Goal: Task Accomplishment & Management: Manage account settings

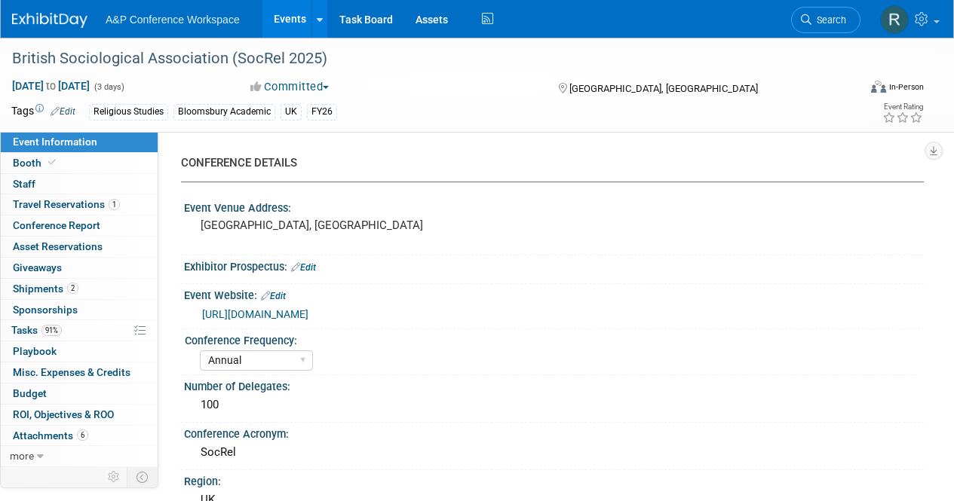
select select "Annual"
select select "Level 2"
select select "In-Person Booth"
select select "Religious Studies"
select select "Bloomsbury Academic"
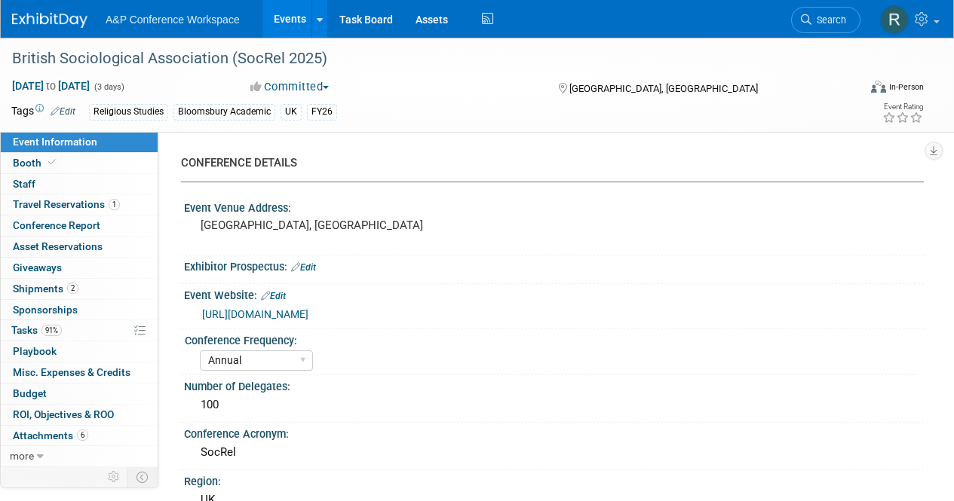
select select "[PERSON_NAME]"
select select "Networking/Commissioning"
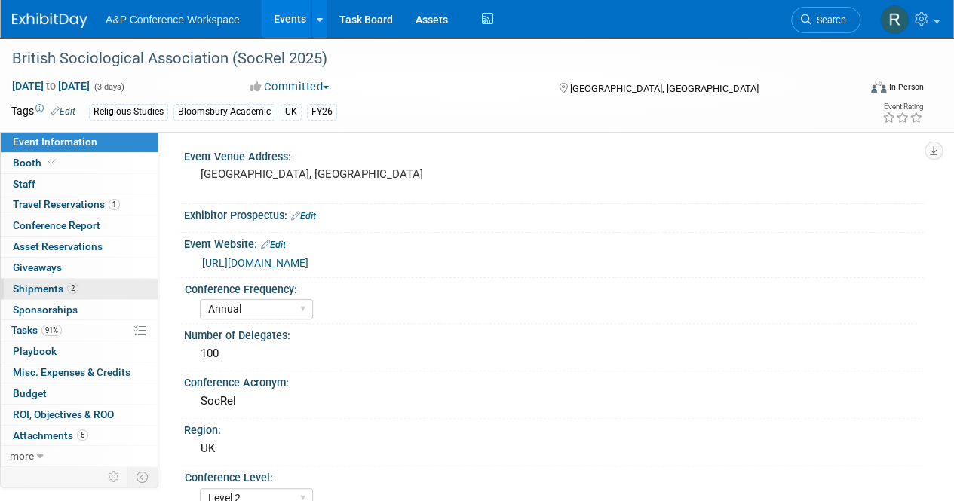
scroll to position [75, 0]
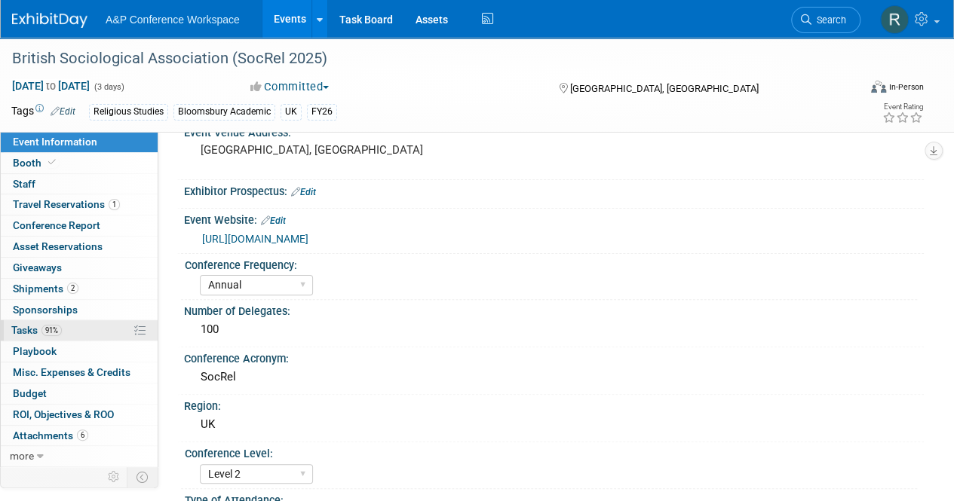
click at [53, 332] on span "91%" at bounding box center [51, 330] width 20 height 11
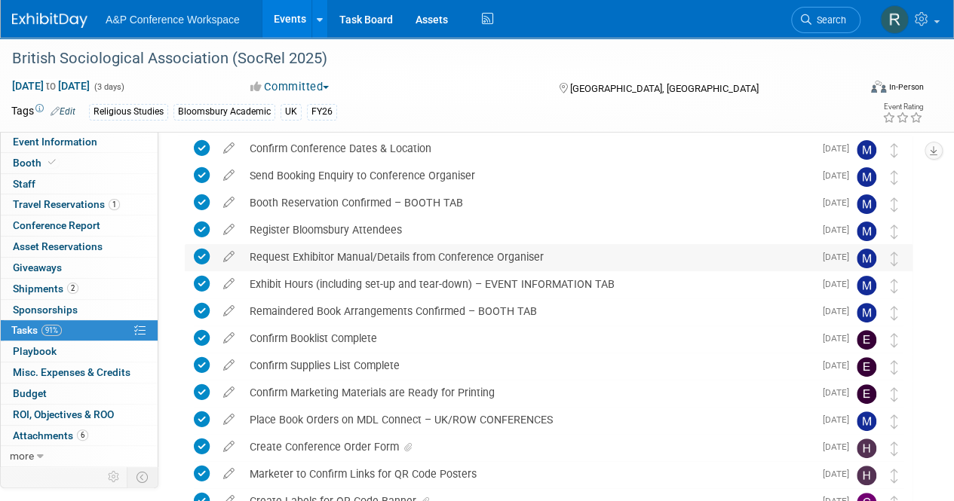
scroll to position [410, 0]
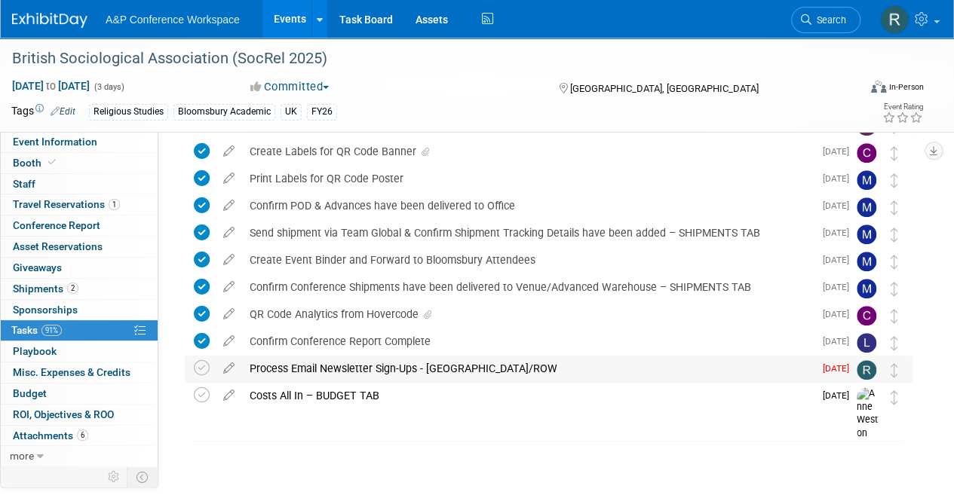
click at [413, 372] on div "Process Email Newsletter Sign-Ups - [GEOGRAPHIC_DATA]/ROW" at bounding box center [528, 369] width 572 height 26
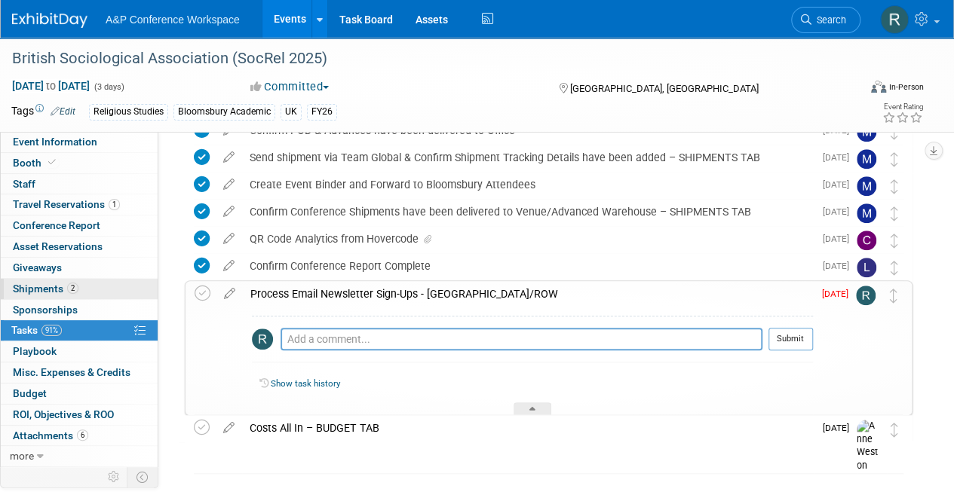
scroll to position [518, 0]
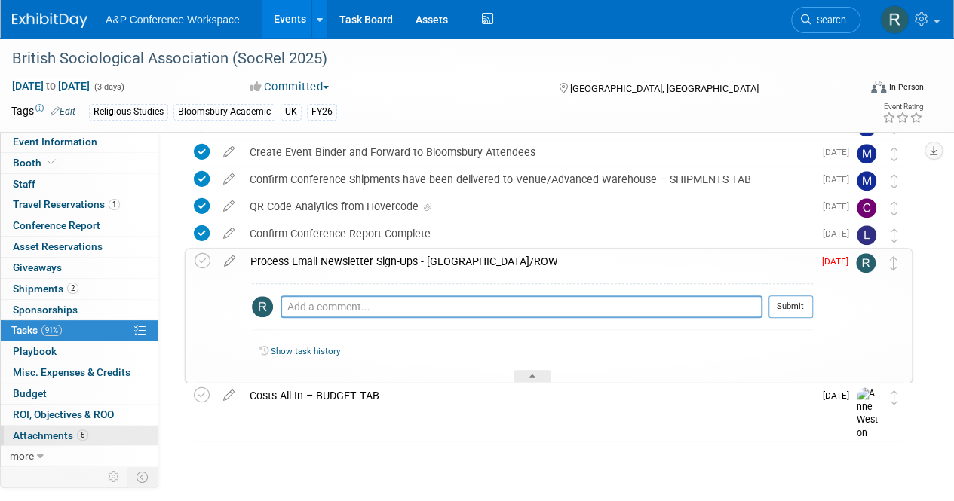
click at [78, 430] on span "6" at bounding box center [82, 435] width 11 height 11
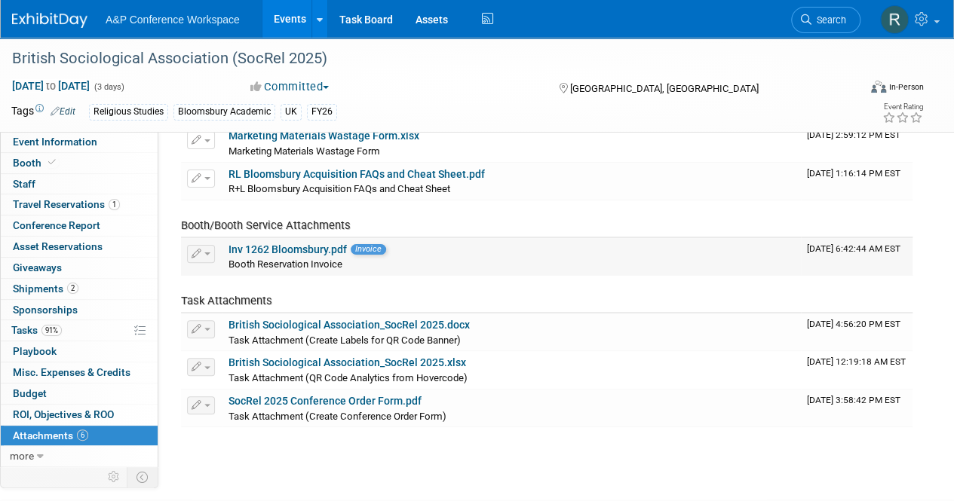
scroll to position [75, 0]
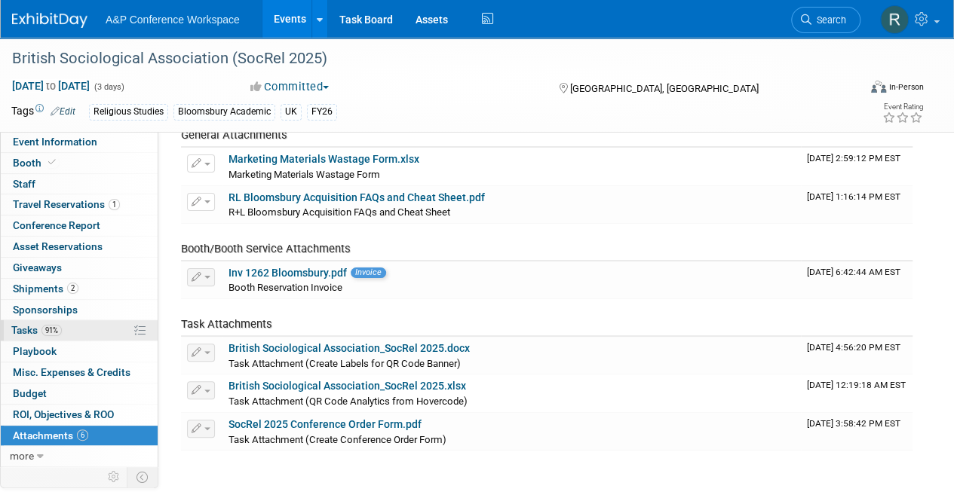
click at [48, 331] on span "91%" at bounding box center [51, 330] width 20 height 11
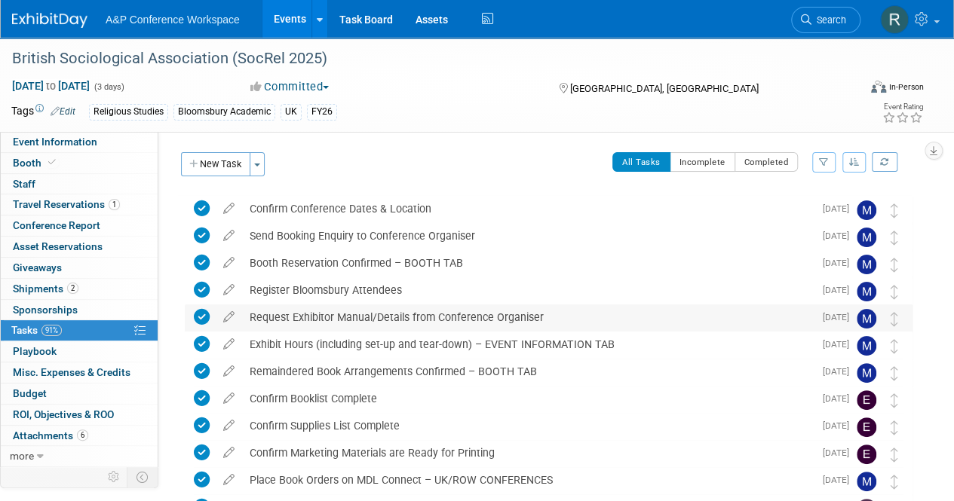
scroll to position [410, 0]
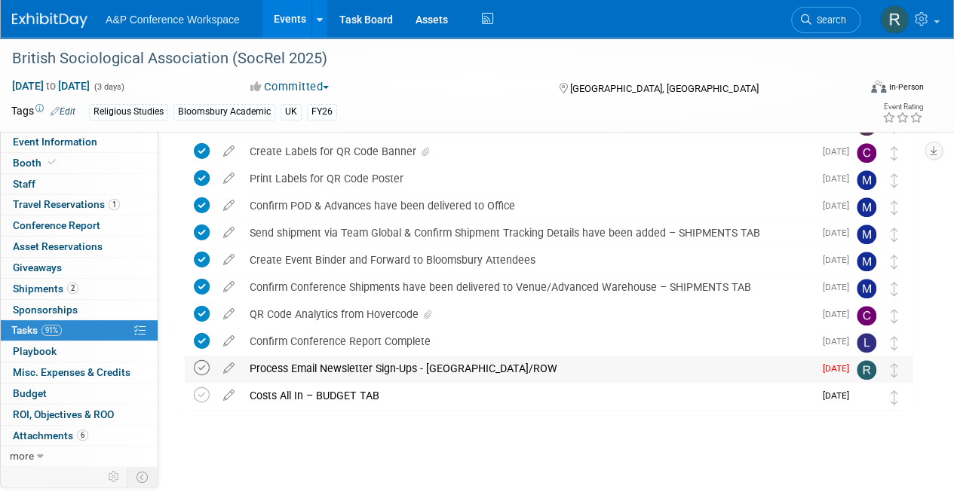
click at [196, 372] on icon at bounding box center [202, 368] width 16 height 16
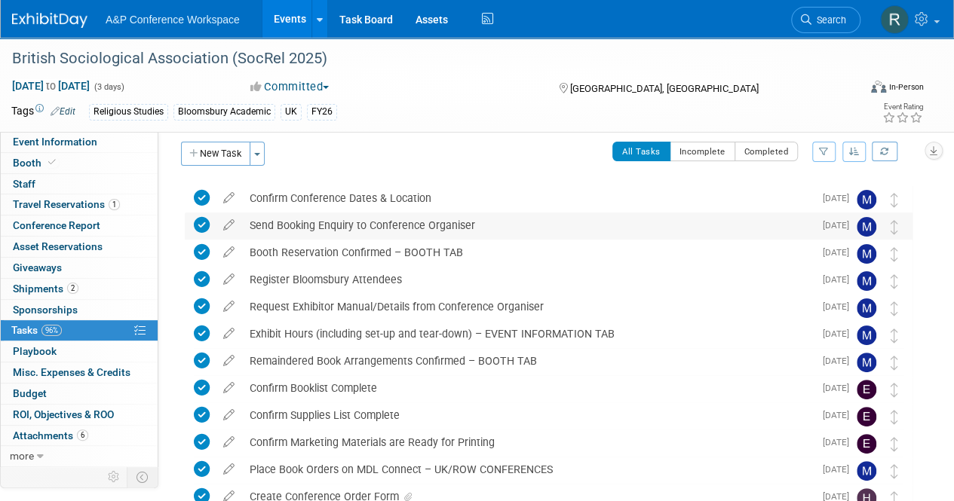
scroll to position [0, 0]
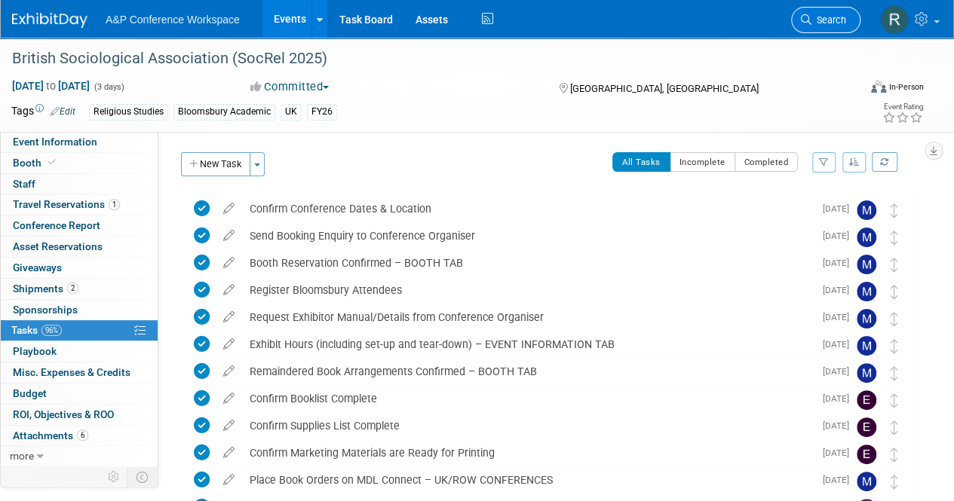
click at [842, 15] on span "Search" at bounding box center [828, 19] width 35 height 11
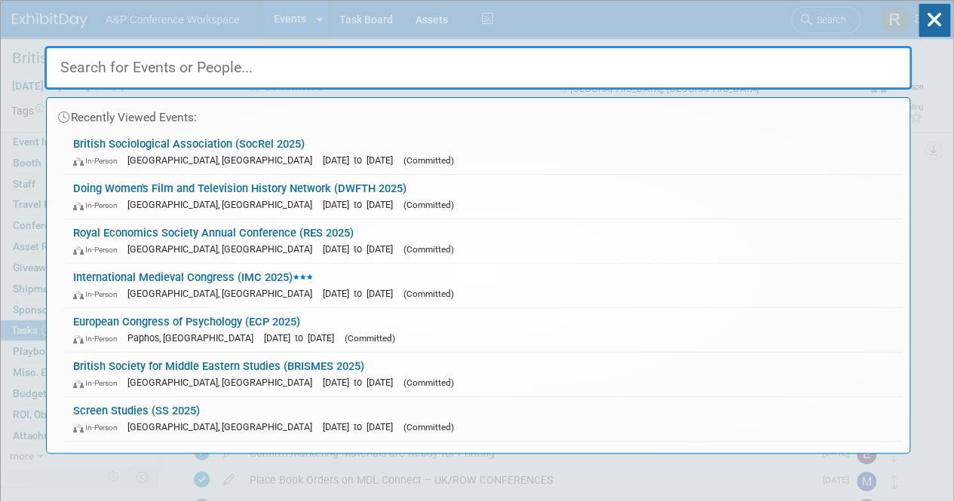
paste input "Classical Association (CA 2025)"
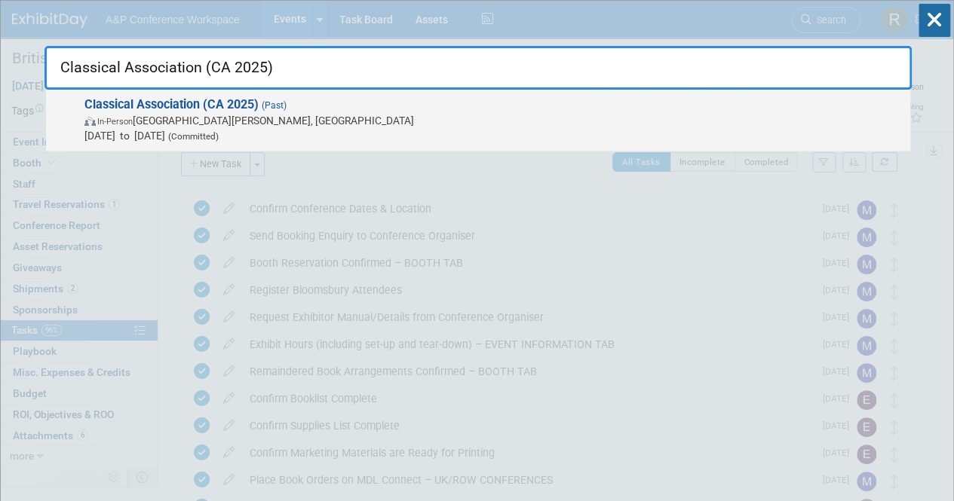
type input "Classical Association (CA 2025)"
click at [176, 106] on strong "Classical Association (CA 2025)" at bounding box center [171, 104] width 174 height 14
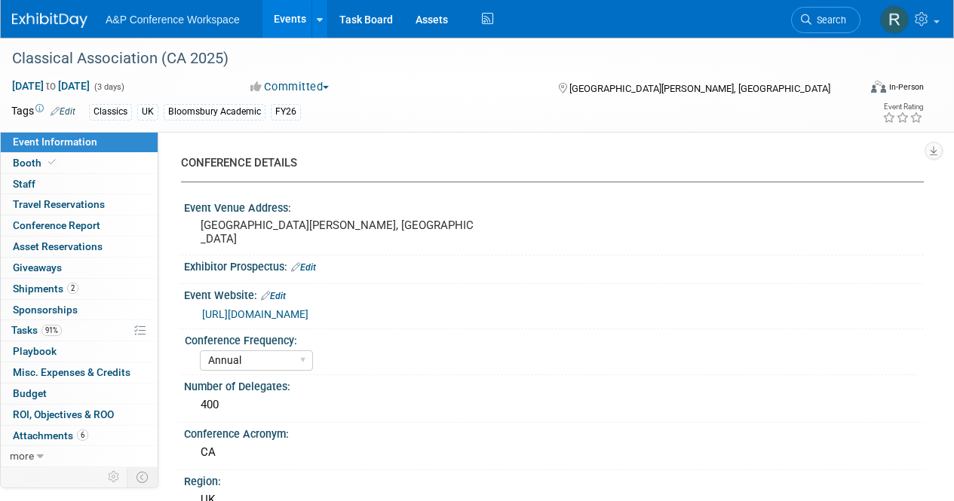
select select "Annual"
select select "Level 2"
select select "In-Person Booth"
select select "Classical Studies"
select select "Bloomsbury Academic"
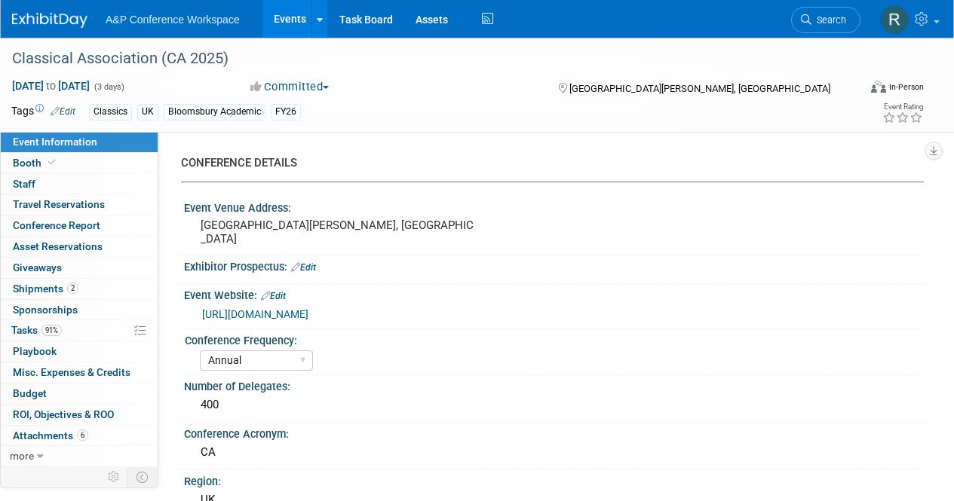
select select "[PERSON_NAME]"
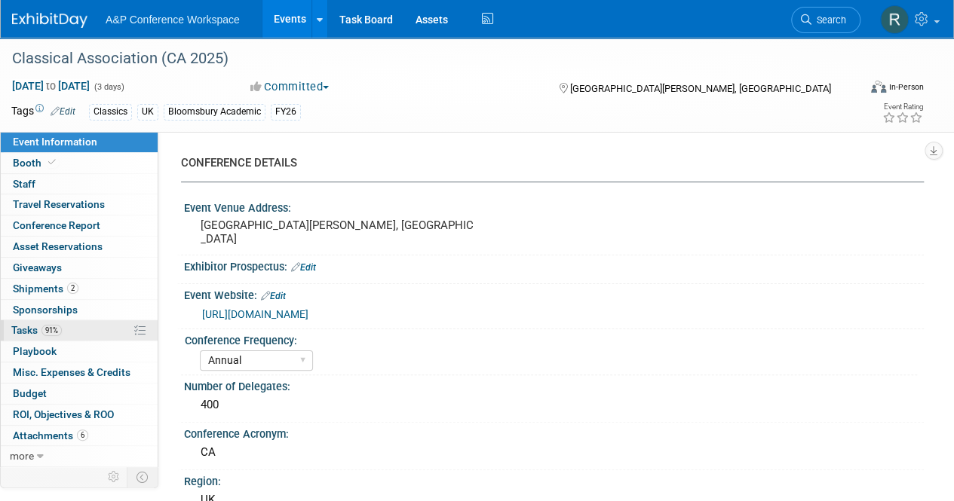
click at [57, 328] on span "91%" at bounding box center [51, 330] width 20 height 11
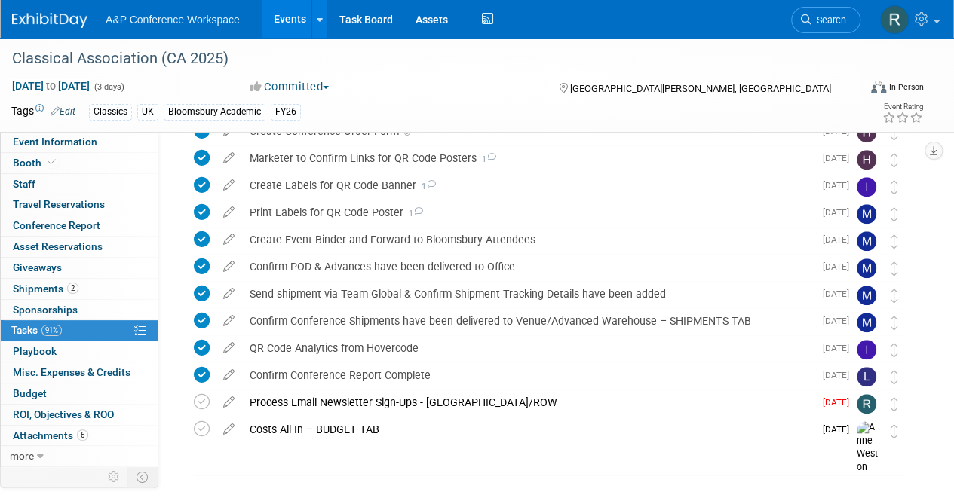
scroll to position [377, 0]
click at [54, 430] on span "Attachments 6" at bounding box center [50, 436] width 75 height 12
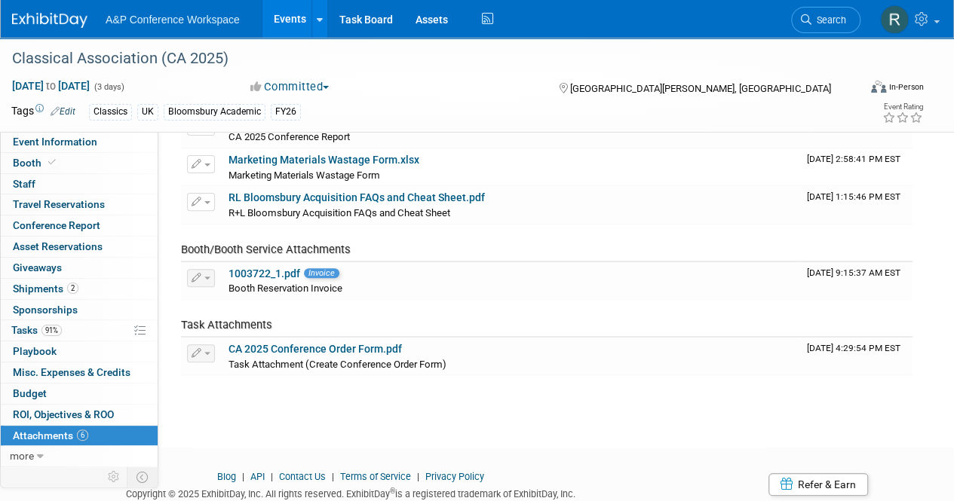
scroll to position [75, 0]
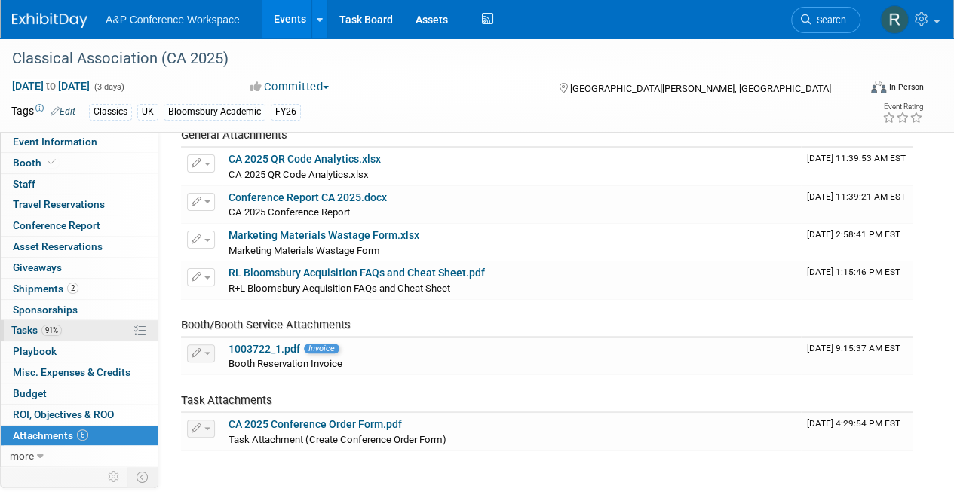
click at [26, 333] on span "Tasks 91%" at bounding box center [36, 330] width 51 height 12
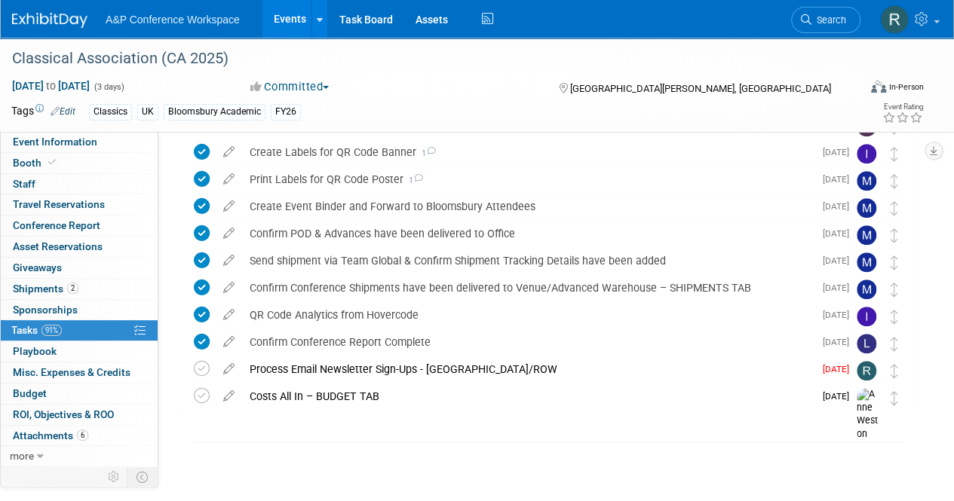
scroll to position [410, 0]
click at [201, 369] on icon at bounding box center [202, 368] width 16 height 16
